Goal: Find specific page/section: Find specific page/section

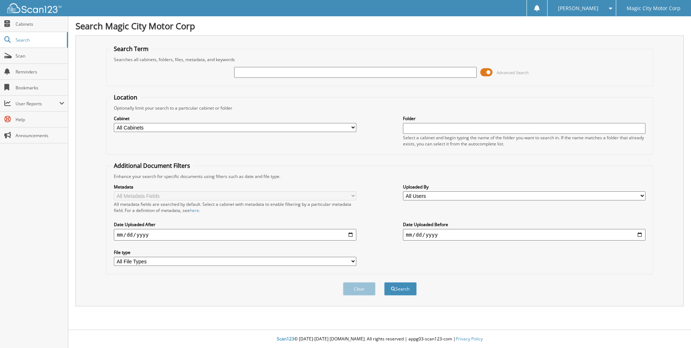
click at [245, 72] on input "text" at bounding box center [355, 72] width 243 height 11
type input "P12230"
click at [384, 282] on button "Search" at bounding box center [400, 288] width 33 height 13
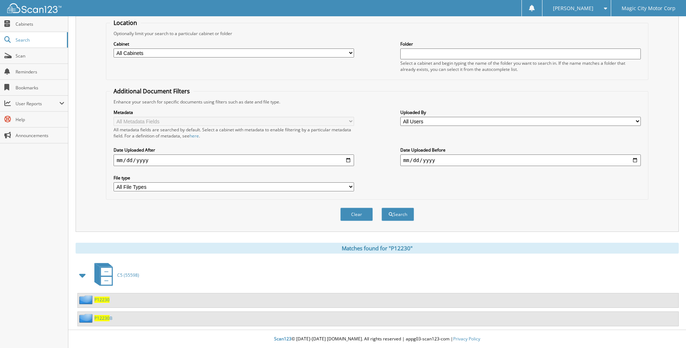
scroll to position [75, 0]
click at [99, 299] on span "P12230" at bounding box center [101, 299] width 15 height 6
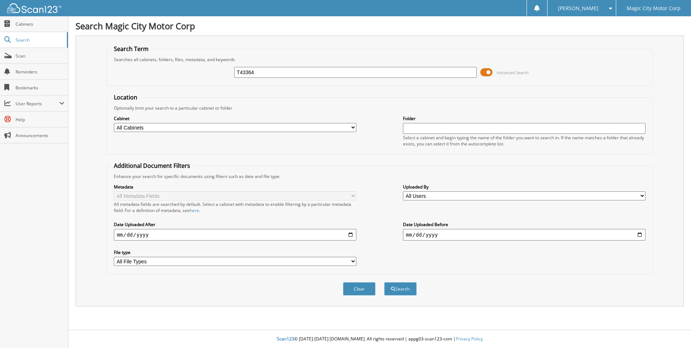
type input "T43364"
click at [384, 282] on button "Search" at bounding box center [400, 288] width 33 height 13
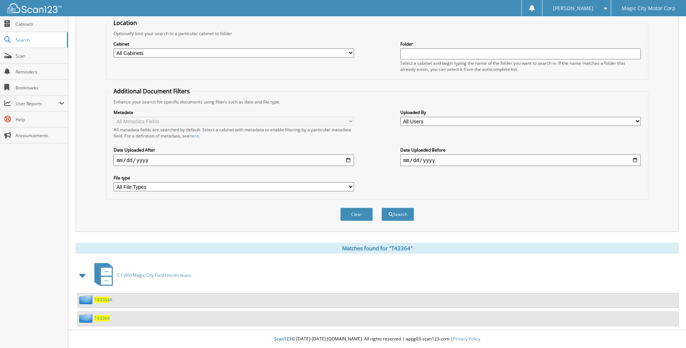
scroll to position [75, 0]
click at [104, 319] on span "T43364" at bounding box center [101, 318] width 15 height 6
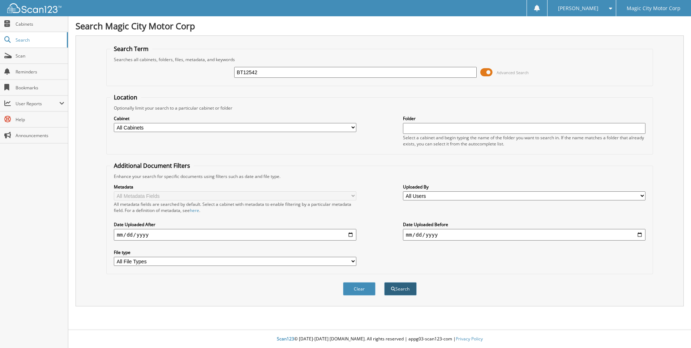
type input "BT12542"
click at [404, 285] on button "Search" at bounding box center [400, 288] width 33 height 13
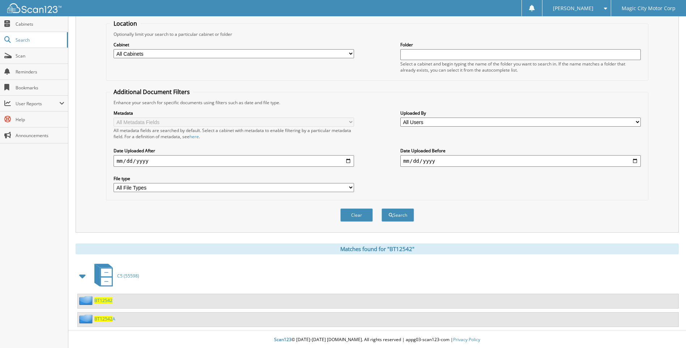
scroll to position [75, 0]
click at [103, 302] on span "BT12542" at bounding box center [103, 299] width 18 height 6
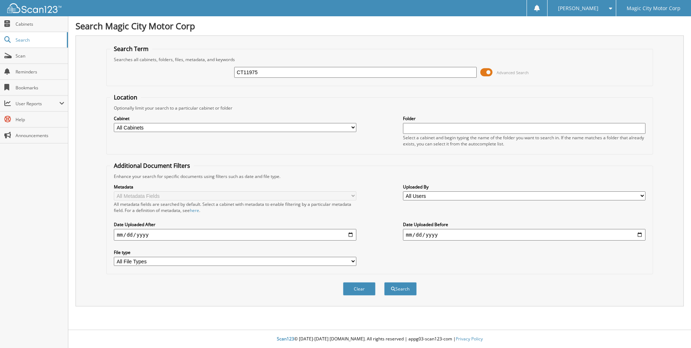
type input "CT11975"
click at [384, 282] on button "Search" at bounding box center [400, 288] width 33 height 13
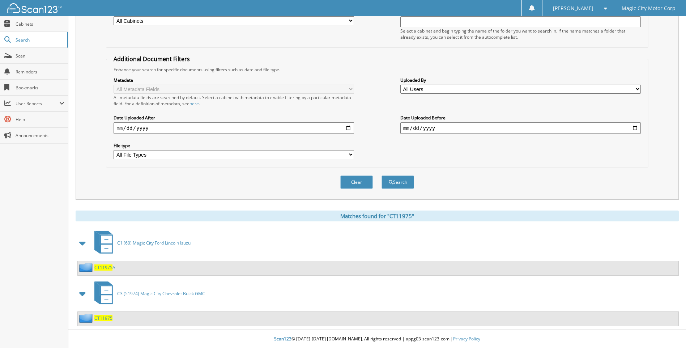
scroll to position [107, 0]
click at [104, 317] on span "CT11975" at bounding box center [103, 318] width 18 height 6
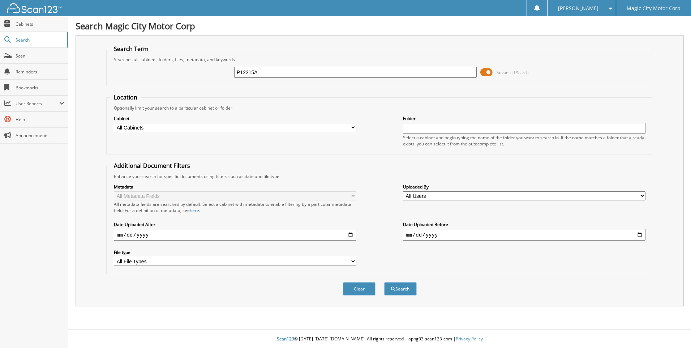
type input "P12215A"
click at [384, 282] on button "Search" at bounding box center [400, 288] width 33 height 13
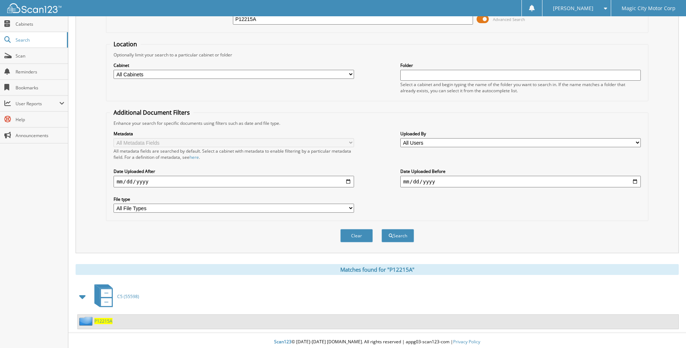
scroll to position [56, 0]
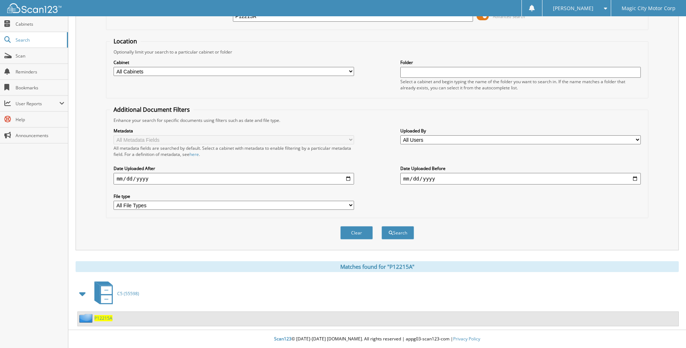
click at [111, 319] on span "P12215A" at bounding box center [103, 318] width 18 height 6
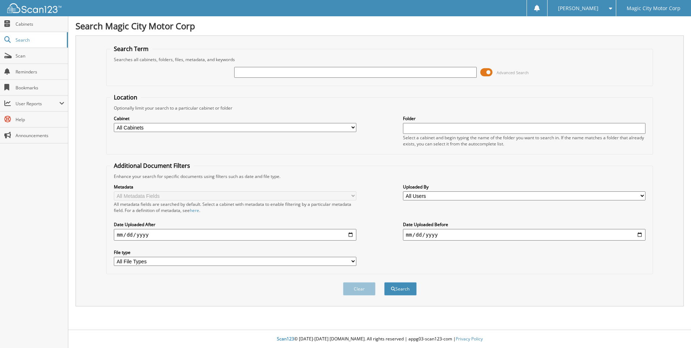
click at [249, 74] on input "text" at bounding box center [355, 72] width 243 height 11
type input "P12229B"
click at [384, 282] on button "Search" at bounding box center [400, 288] width 33 height 13
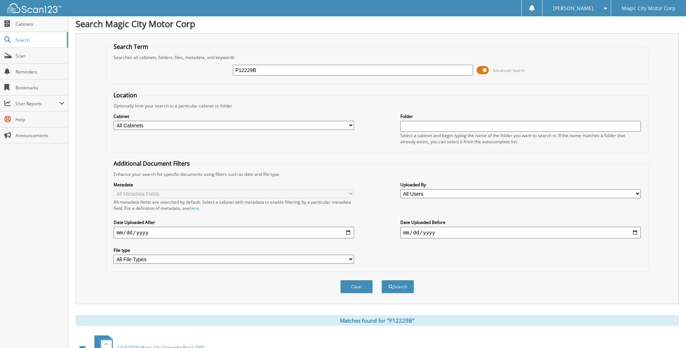
scroll to position [56, 0]
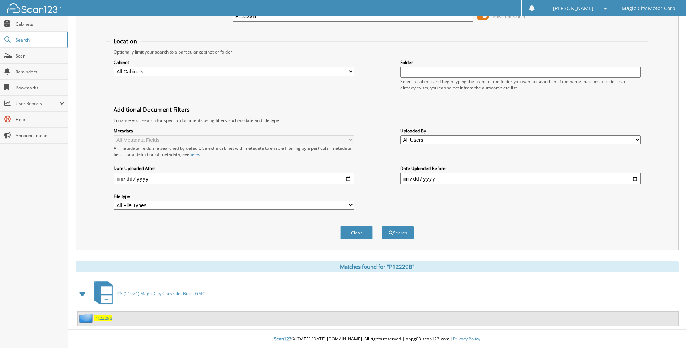
click at [103, 319] on span "P12229B" at bounding box center [103, 318] width 18 height 6
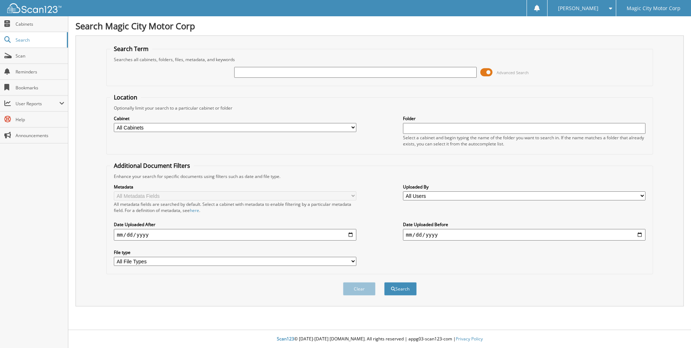
click at [252, 75] on input "text" at bounding box center [355, 72] width 243 height 11
click at [248, 75] on input "P" at bounding box center [355, 72] width 243 height 11
type input "P12243A"
click at [384, 282] on button "Search" at bounding box center [400, 288] width 33 height 13
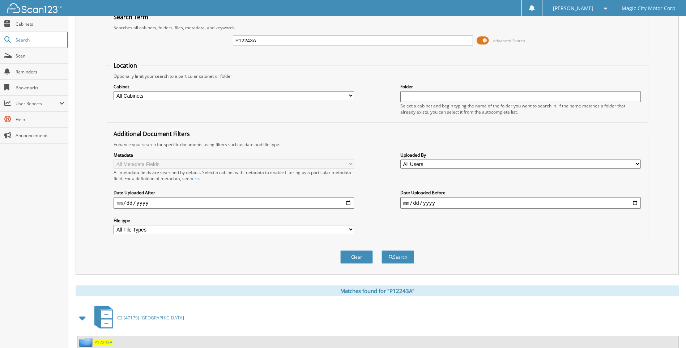
scroll to position [56, 0]
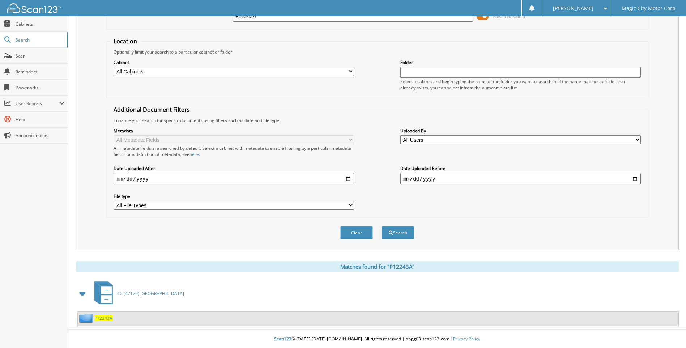
click at [99, 317] on span "P12243A" at bounding box center [103, 318] width 18 height 6
